Goal: Navigation & Orientation: Find specific page/section

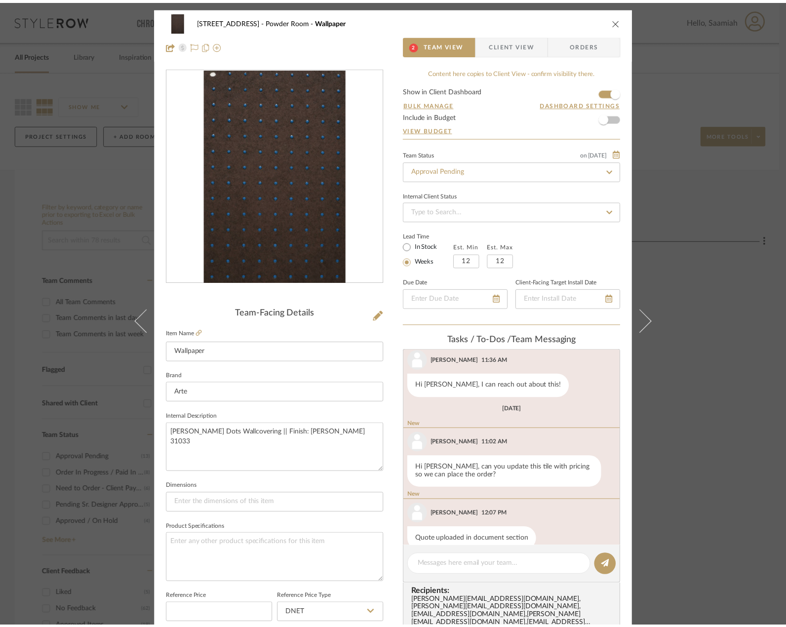
scroll to position [125, 0]
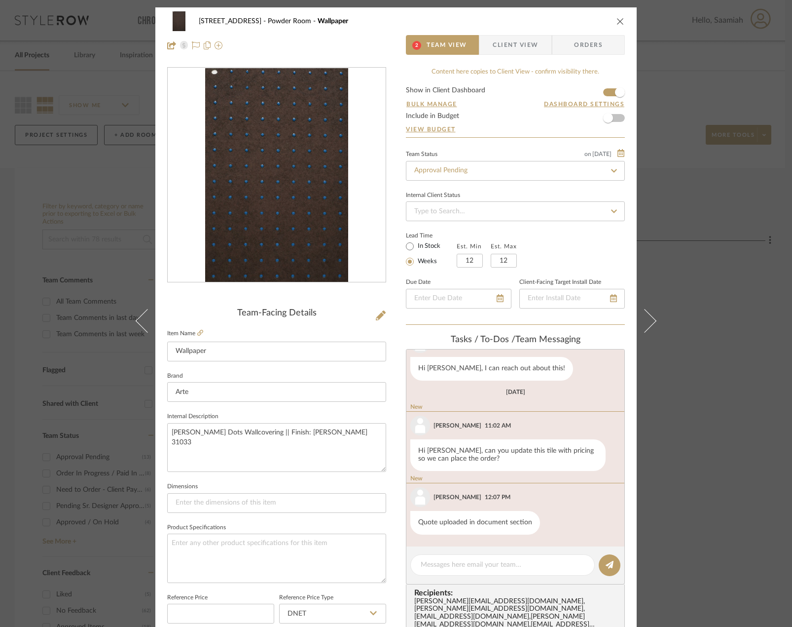
click at [617, 21] on icon "close" at bounding box center [621, 21] width 8 height 8
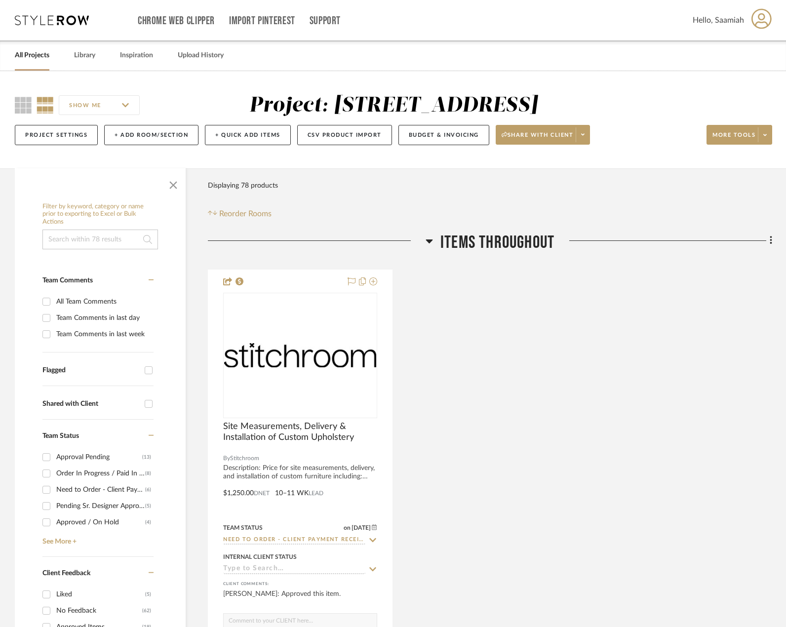
click at [39, 59] on link "All Projects" at bounding box center [32, 55] width 35 height 13
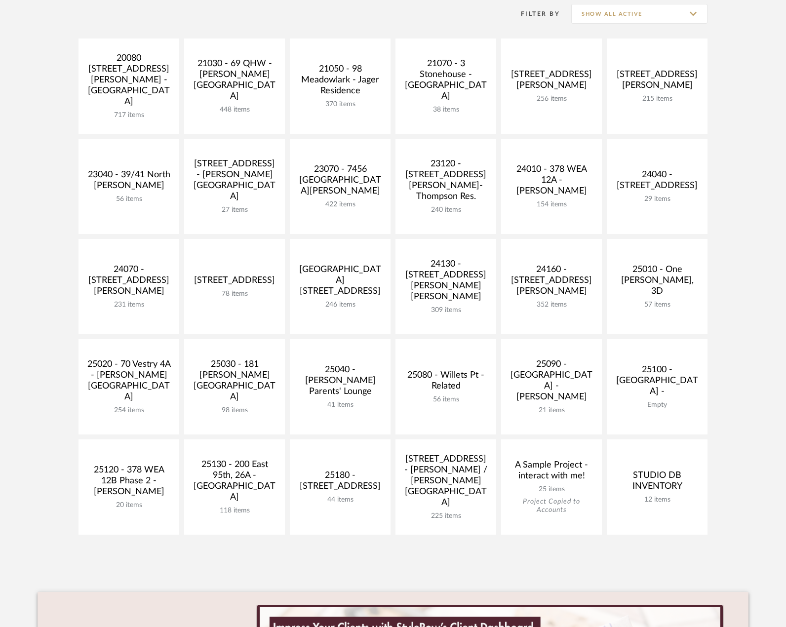
scroll to position [247, 0]
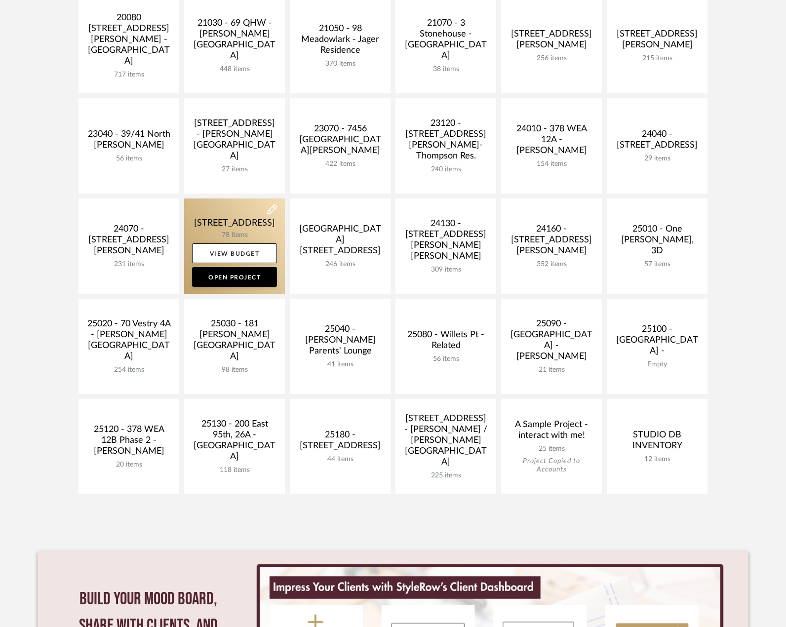
click at [230, 218] on link at bounding box center [234, 245] width 101 height 95
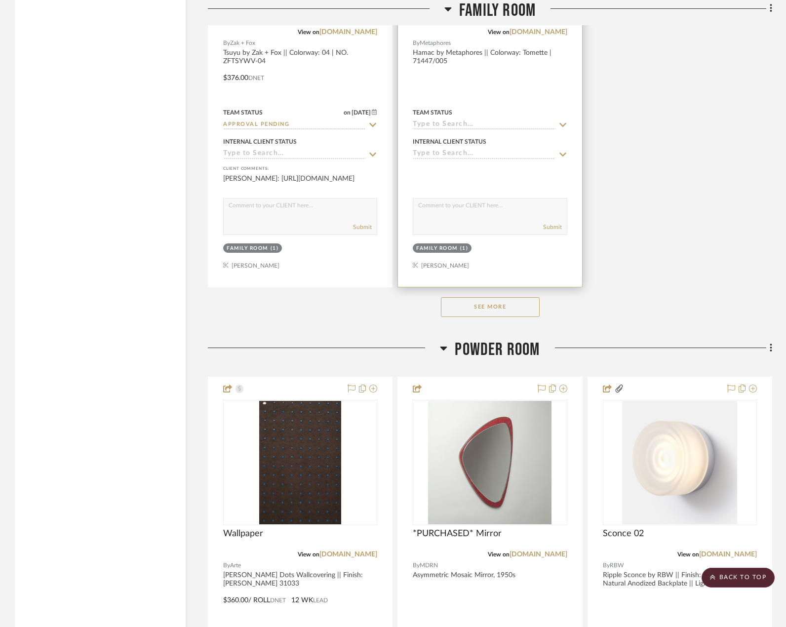
scroll to position [1628, 0]
